Goal: Find specific page/section: Find specific page/section

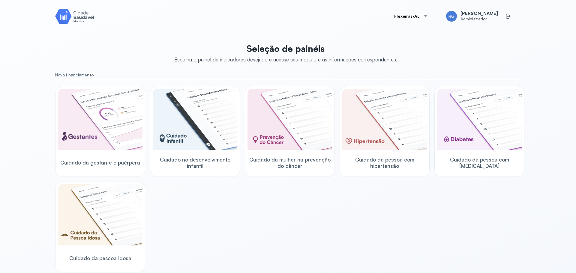
click at [486, 211] on div "Cuidado da gestante e puérpera Cuidado no desenvolvimento infantil Cuidado da m…" at bounding box center [288, 179] width 466 height 187
click at [412, 15] on button "Flexeiras/AL" at bounding box center [411, 16] width 48 height 12
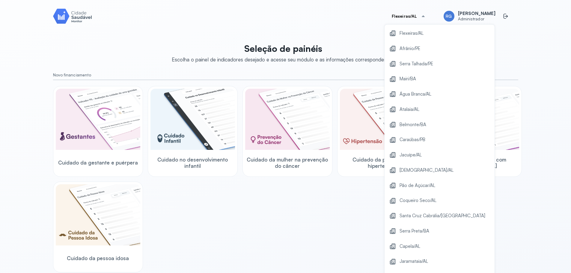
click at [295, 206] on div "Cuidado da gestante e puérpera Cuidado no desenvolvimento infantil Cuidado da m…" at bounding box center [286, 179] width 466 height 187
click at [345, 190] on div "Cuidado da gestante e puérpera Cuidado no desenvolvimento infantil Cuidado da m…" at bounding box center [286, 179] width 466 height 187
click at [434, 201] on span "Coqueiro Seco/AL" at bounding box center [418, 201] width 37 height 8
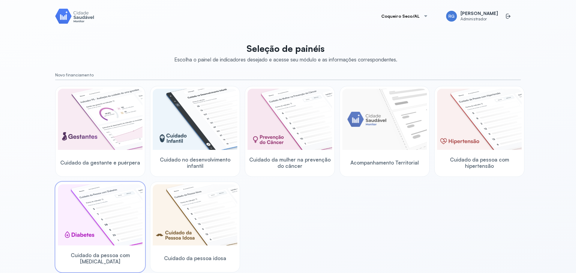
click at [115, 216] on img at bounding box center [100, 214] width 85 height 61
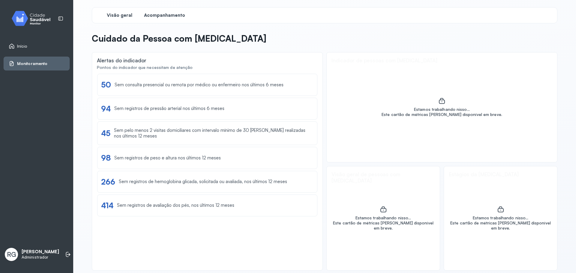
click at [170, 16] on span "Acompanhamento" at bounding box center [164, 16] width 41 height 6
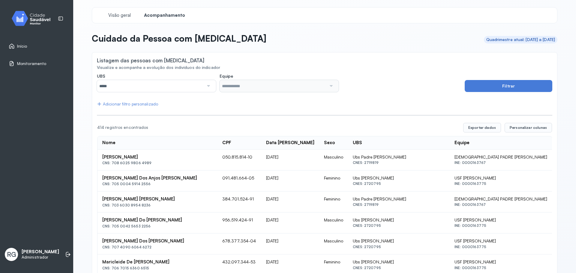
click at [154, 82] on input "*****" at bounding box center [150, 86] width 107 height 12
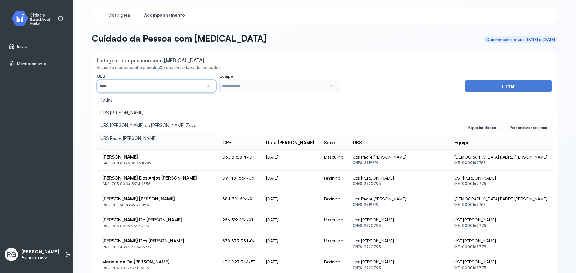
type input "*****"
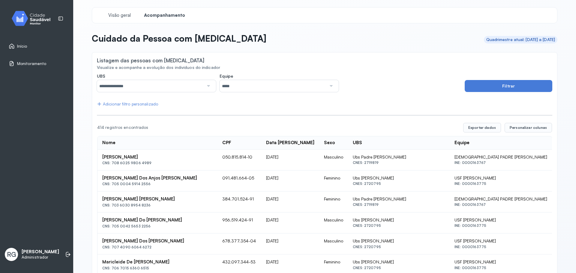
click at [249, 89] on input "*****" at bounding box center [273, 86] width 107 height 12
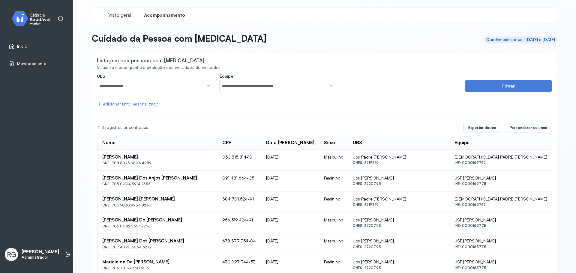
click at [484, 89] on button "Filtrar" at bounding box center [509, 86] width 88 height 12
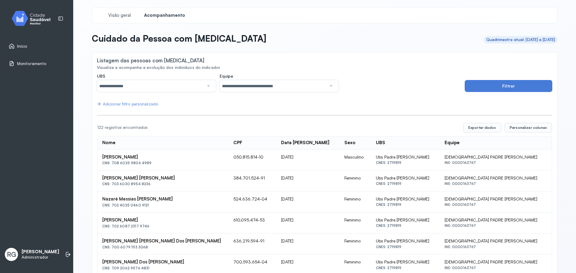
click at [146, 105] on div "Adicionar filtro personalizado" at bounding box center [127, 104] width 61 height 5
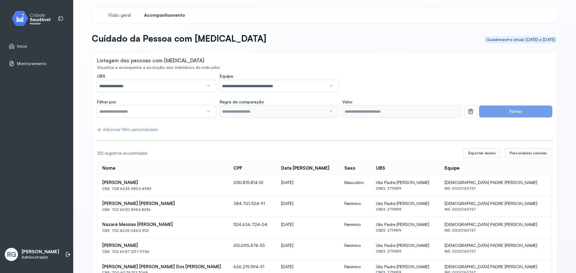
click at [131, 114] on input "text" at bounding box center [150, 112] width 107 height 12
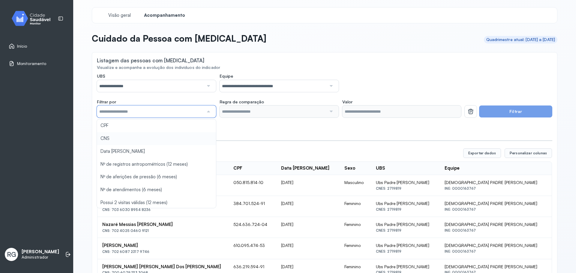
type input "*******"
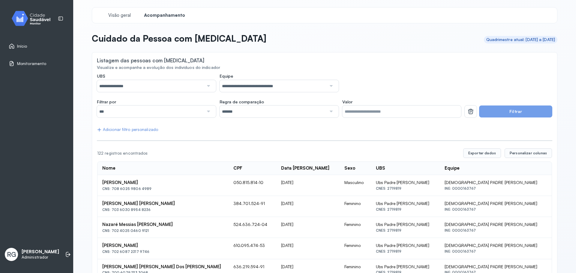
click at [391, 115] on input "Valor" at bounding box center [401, 112] width 119 height 12
type input "**********"
click at [508, 111] on button "Filtrar" at bounding box center [515, 112] width 73 height 12
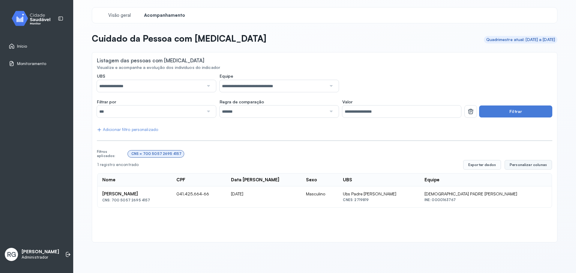
click at [523, 165] on span "Personalizar colunas" at bounding box center [528, 165] width 37 height 5
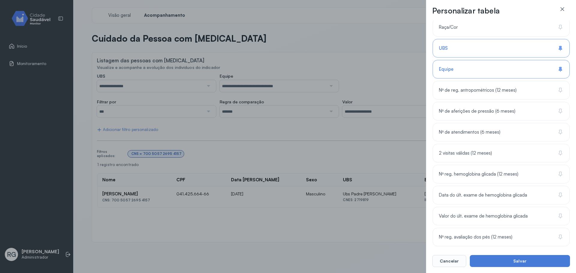
scroll to position [134, 0]
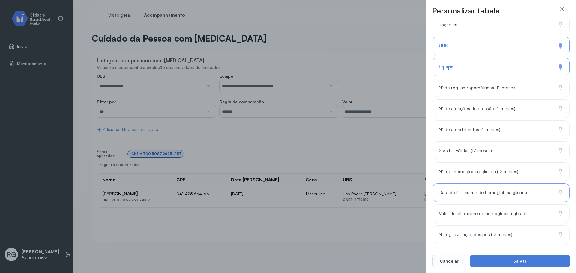
click at [518, 191] on span "Data do últ. exame de hemoglobina glicada" at bounding box center [483, 193] width 88 height 6
click at [510, 226] on div "Valor do últ. exame de hemoglobina glicada" at bounding box center [501, 235] width 137 height 19
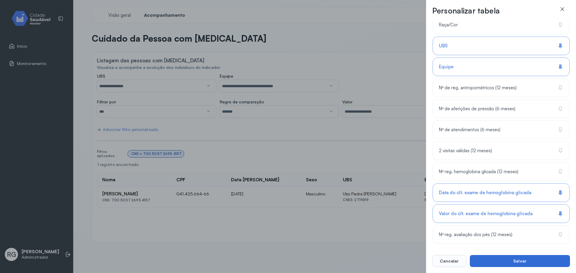
click at [516, 259] on button "Salvar" at bounding box center [520, 261] width 100 height 12
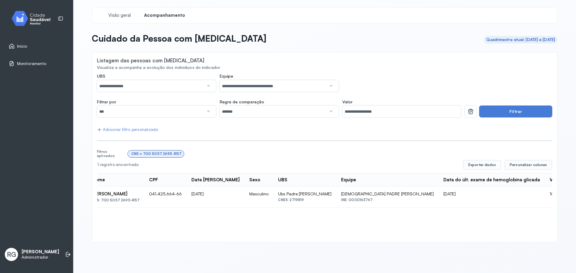
scroll to position [0, 0]
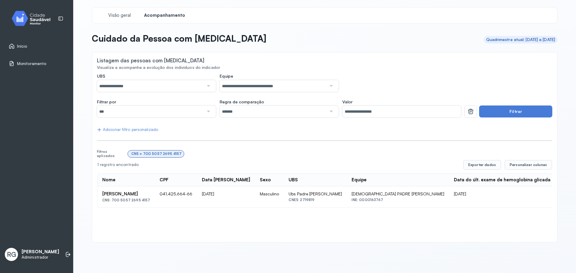
click at [228, 239] on div "**********" at bounding box center [325, 147] width 466 height 190
click at [125, 16] on span "Visão geral" at bounding box center [119, 16] width 25 height 6
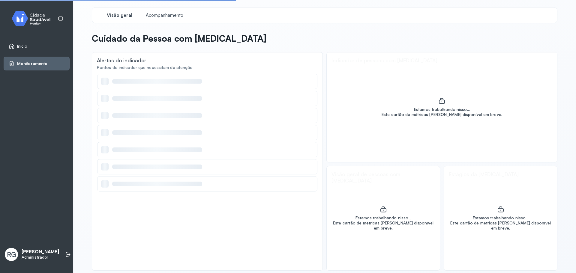
click at [43, 13] on img at bounding box center [33, 19] width 54 height 18
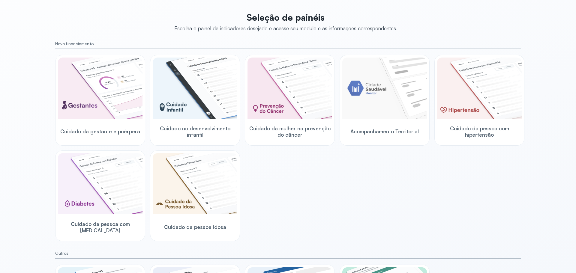
scroll to position [60, 0]
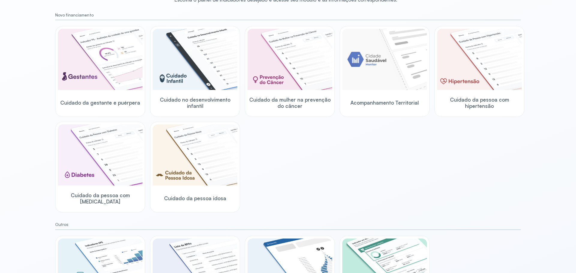
click at [310, 218] on div "Seleção de painéis Escolha o painel de indicadores desejado e acesse seu módulo…" at bounding box center [288, 153] width 466 height 347
click at [277, 150] on div "Cuidado da gestante e puérpera Cuidado no desenvolvimento infantil Cuidado da m…" at bounding box center [288, 119] width 466 height 187
click at [296, 168] on div "Cuidado da gestante e puérpera Cuidado no desenvolvimento infantil Cuidado da m…" at bounding box center [288, 119] width 466 height 187
click at [191, 170] on img at bounding box center [195, 154] width 85 height 61
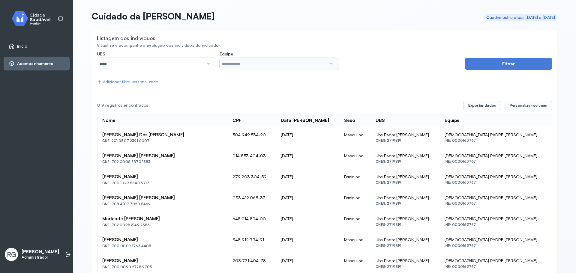
click at [38, 49] on link "Início" at bounding box center [37, 46] width 56 height 6
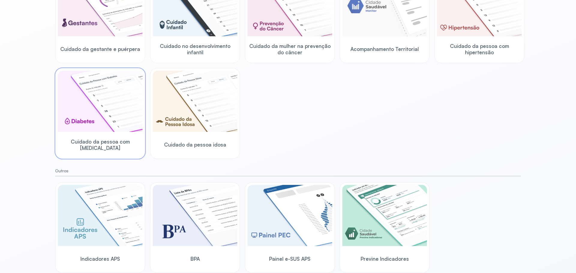
click at [98, 121] on img at bounding box center [100, 101] width 85 height 61
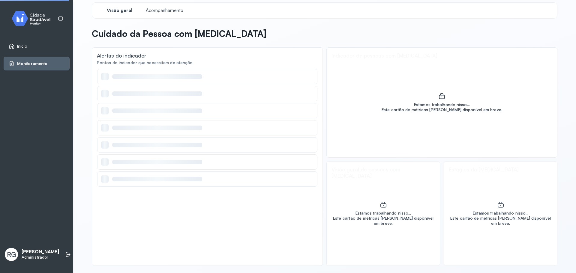
scroll to position [5, 0]
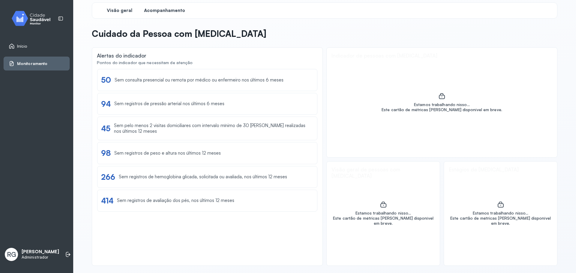
click at [175, 10] on span "Acompanhamento" at bounding box center [164, 11] width 41 height 6
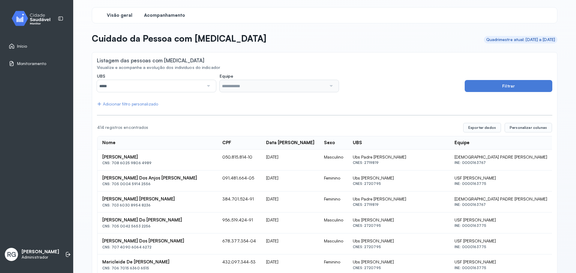
click at [103, 13] on div "Visão geral" at bounding box center [119, 15] width 45 height 11
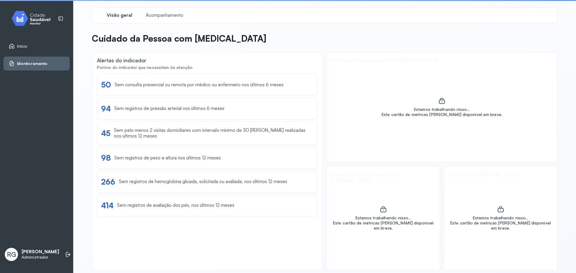
click at [36, 24] on img at bounding box center [33, 19] width 54 height 18
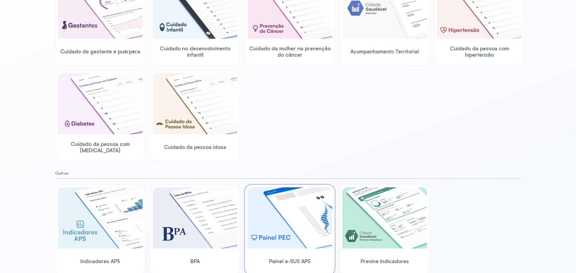
scroll to position [114, 0]
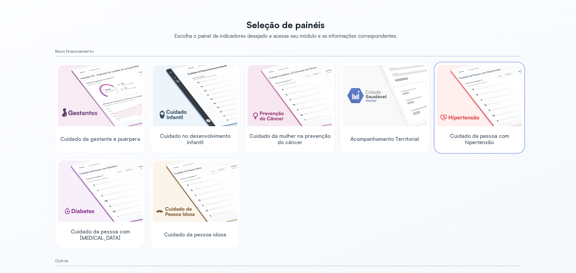
click at [470, 108] on img at bounding box center [479, 95] width 85 height 61
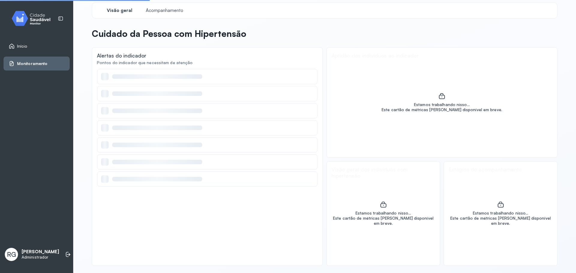
scroll to position [5, 0]
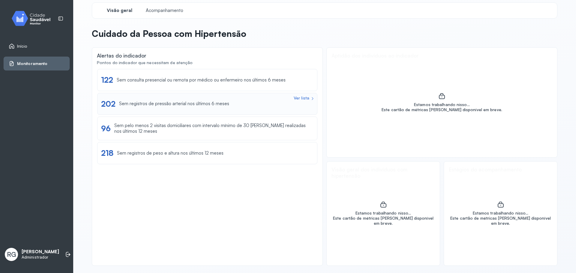
click at [247, 100] on div "Ver lista 202 Sem registros de pressão arterial nos últimos 6 meses" at bounding box center [207, 103] width 212 height 9
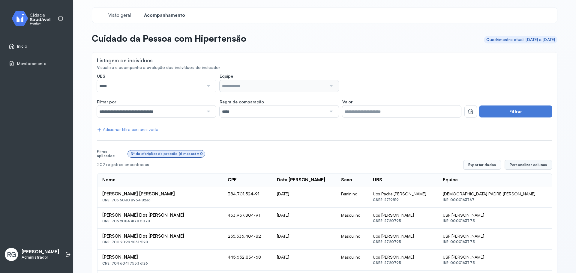
click at [529, 163] on span "Personalizar colunas" at bounding box center [528, 165] width 37 height 5
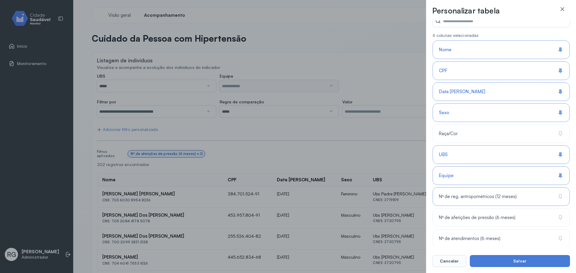
scroll to position [50, 0]
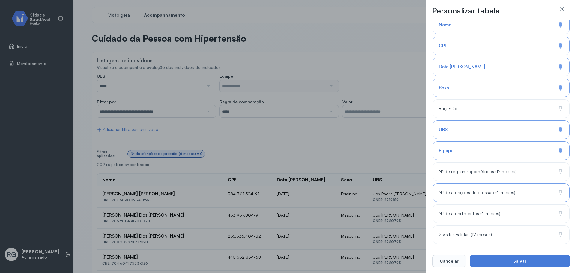
click at [510, 205] on div "Nº de aferições de pressão (6 meses)" at bounding box center [501, 214] width 137 height 19
click at [510, 173] on span "Nº de reg. antropométricos (12 meses)" at bounding box center [478, 172] width 78 height 6
click at [510, 257] on button "Salvar" at bounding box center [520, 261] width 100 height 12
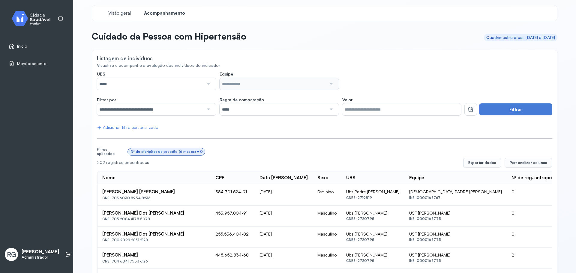
scroll to position [0, 0]
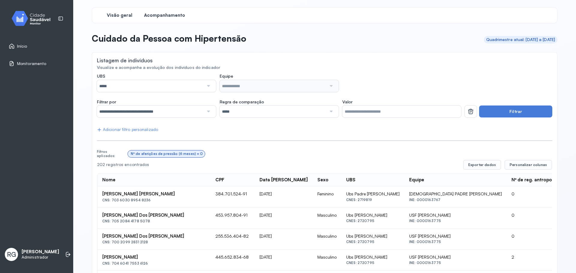
click at [108, 17] on span "Visão geral" at bounding box center [119, 16] width 25 height 6
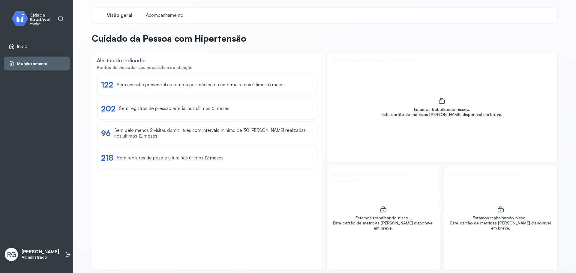
click at [36, 44] on link "Início" at bounding box center [37, 46] width 56 height 6
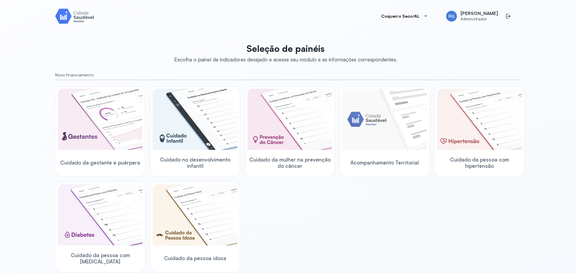
scroll to position [60, 0]
